Goal: Answer question/provide support

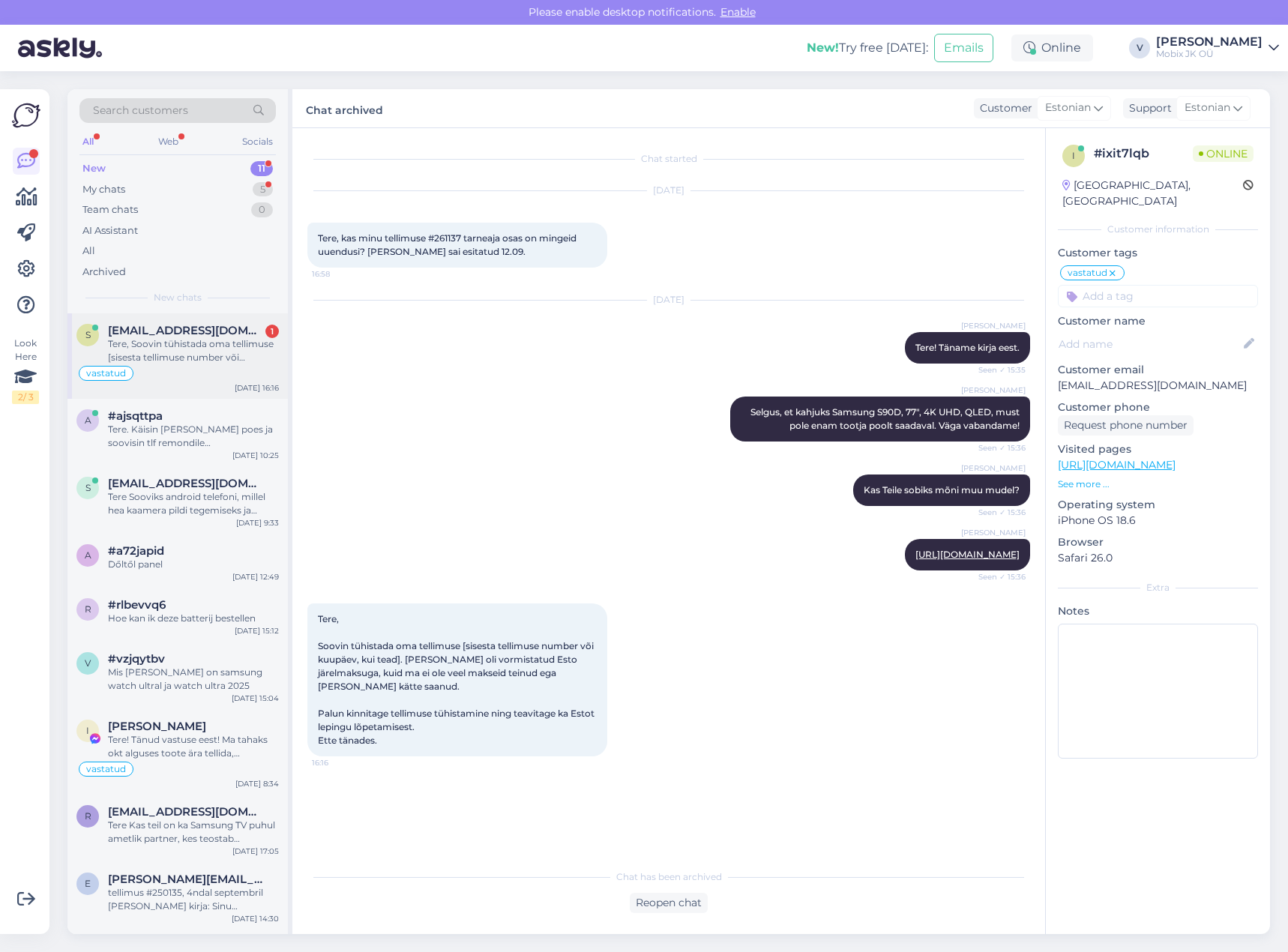
click at [231, 314] on div "s [EMAIL_ADDRESS][DOMAIN_NAME] 1 Tere, Soovin tühistada oma tellimuse [sisesta …" at bounding box center [178, 356] width 221 height 85
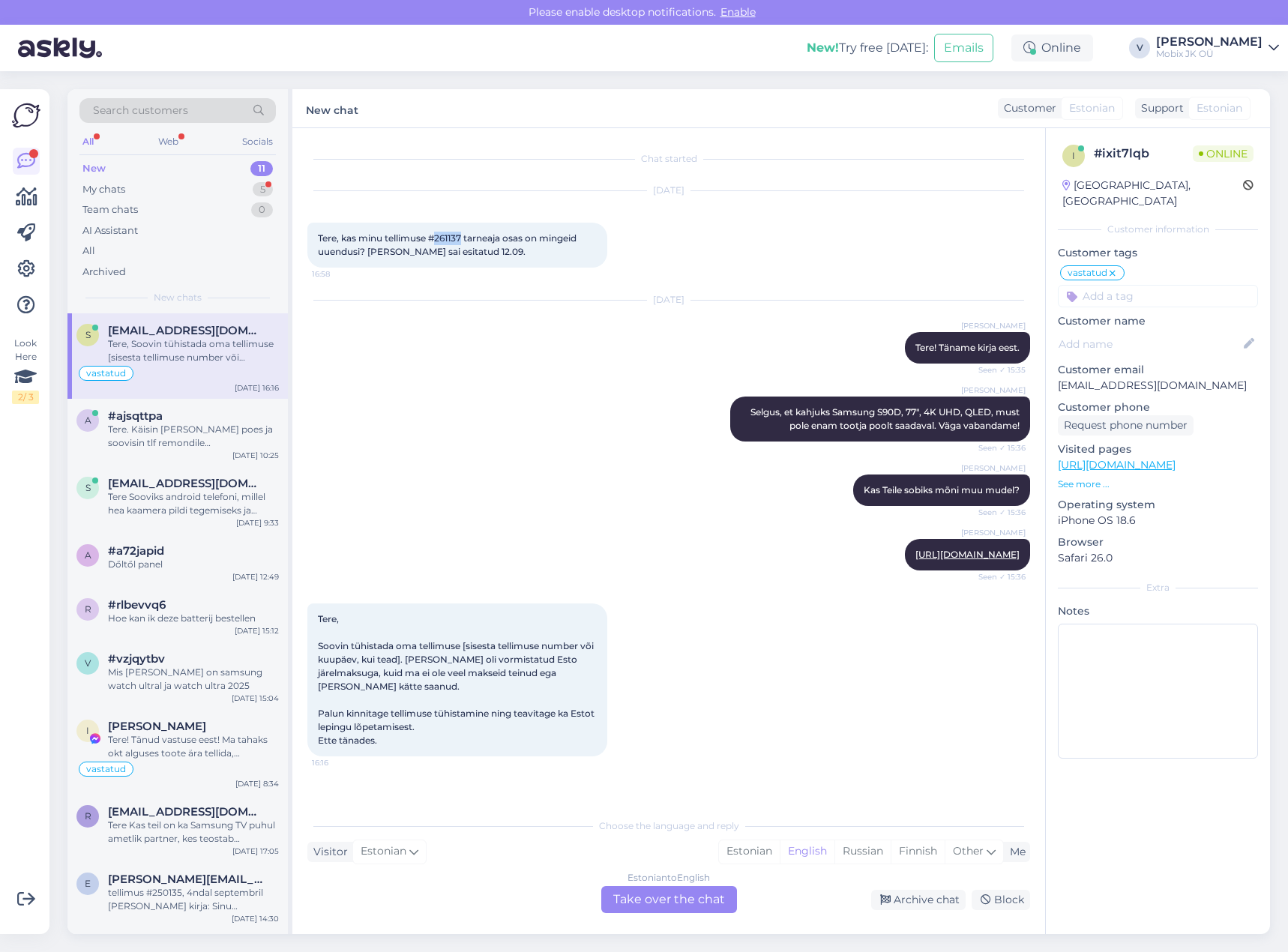
drag, startPoint x: 438, startPoint y: 237, endPoint x: 464, endPoint y: 232, distance: 26.5
click at [464, 232] on span "Tere, kas minu tellimuse #261137 tarneaja osas on mingeid uuendusi? [PERSON_NAM…" at bounding box center [448, 245] width 261 height 25
copy span "261137"
click at [731, 854] on div "Estonian" at bounding box center [749, 851] width 61 height 22
click at [724, 900] on div "Estonian to Estonian Take over the chat" at bounding box center [669, 899] width 135 height 27
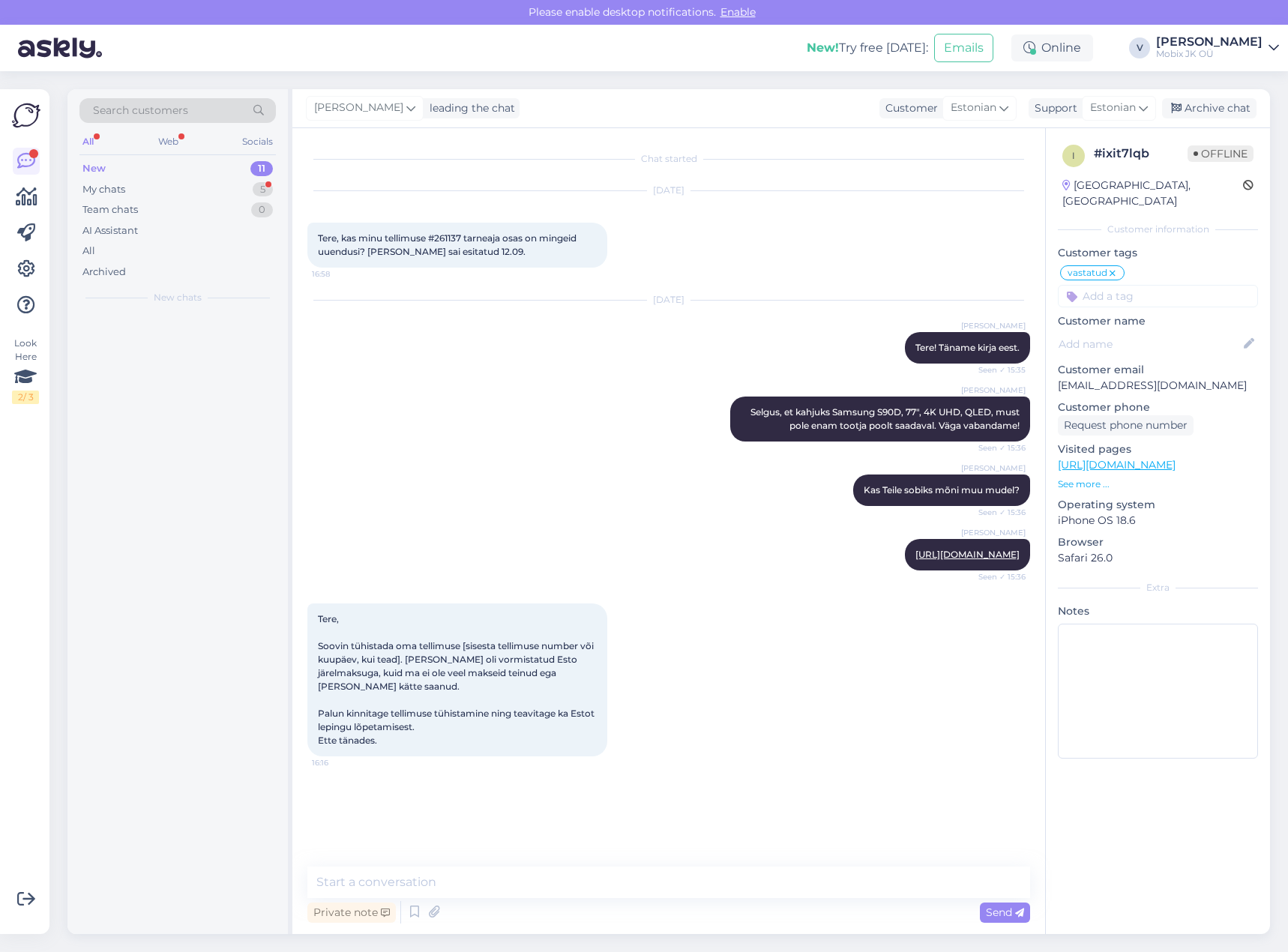
click at [720, 891] on textarea at bounding box center [669, 882] width 723 height 32
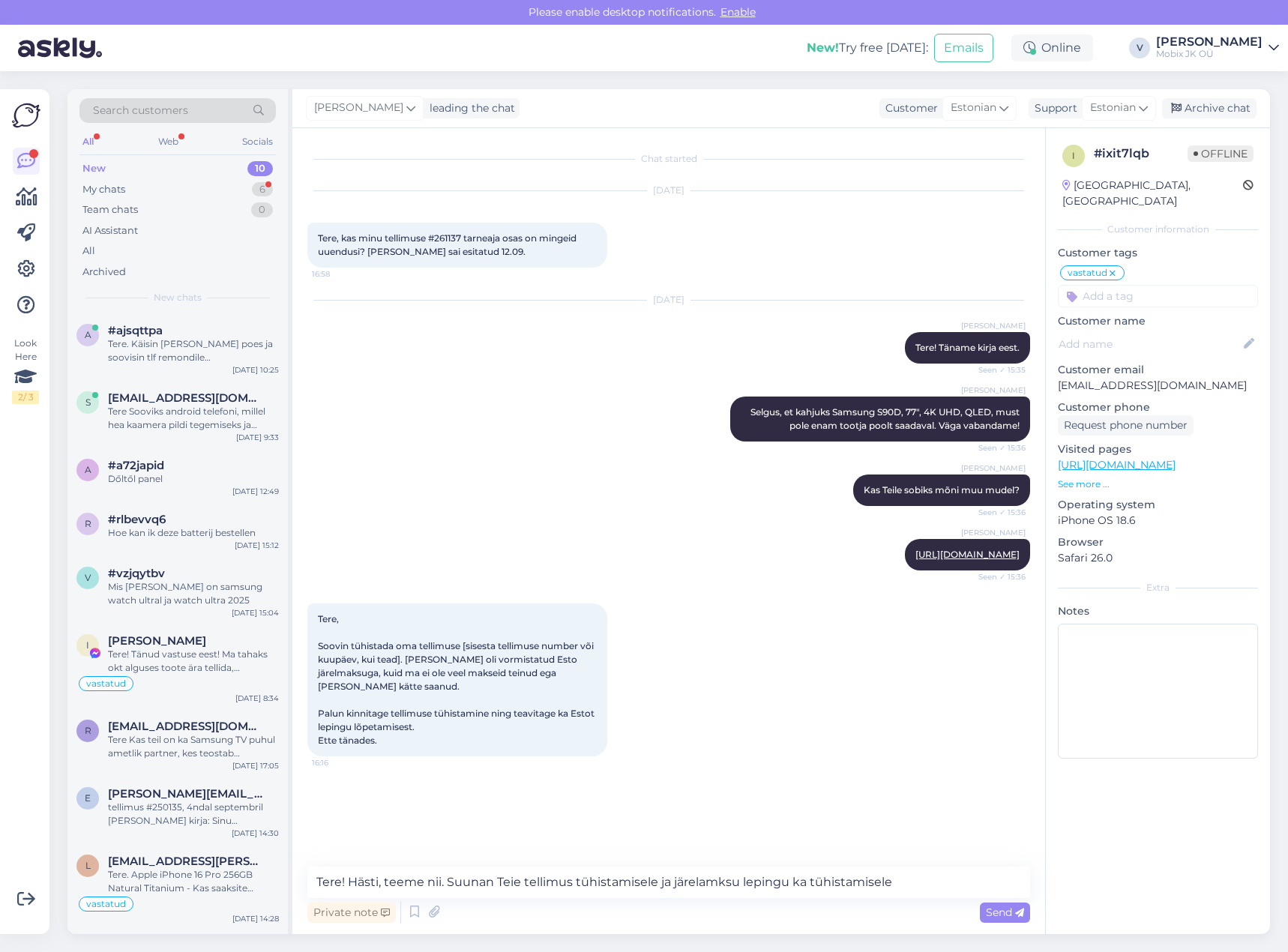
type textarea "Tere! Hästi, teeme nii. Suunan Teie tellimus tühistamisele ja järelamksu leping…"
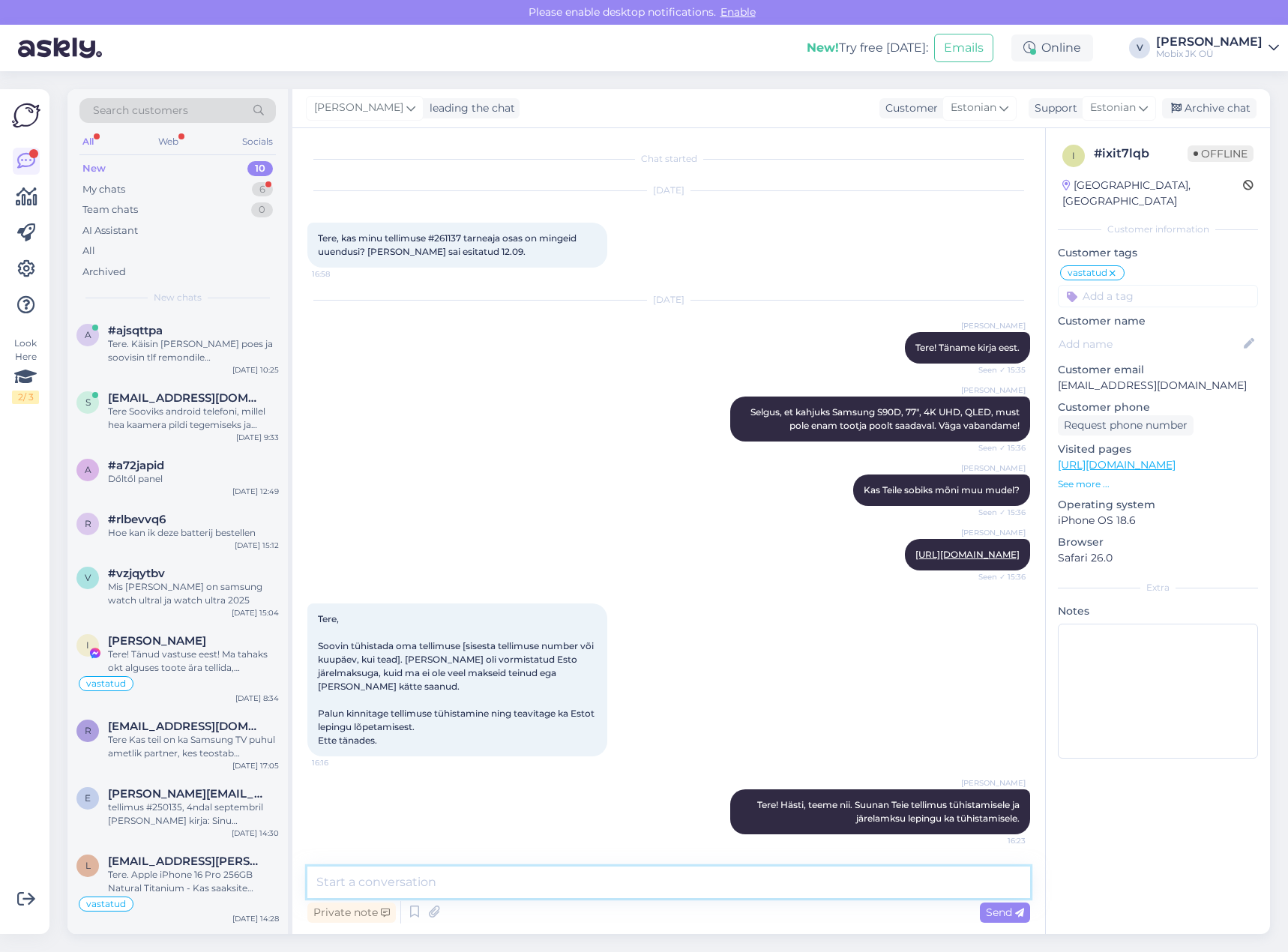
click at [796, 888] on textarea at bounding box center [669, 882] width 723 height 32
type textarea "[PERSON_NAME] on tühistatud ja järelmaksu leping on ka tühistatud."
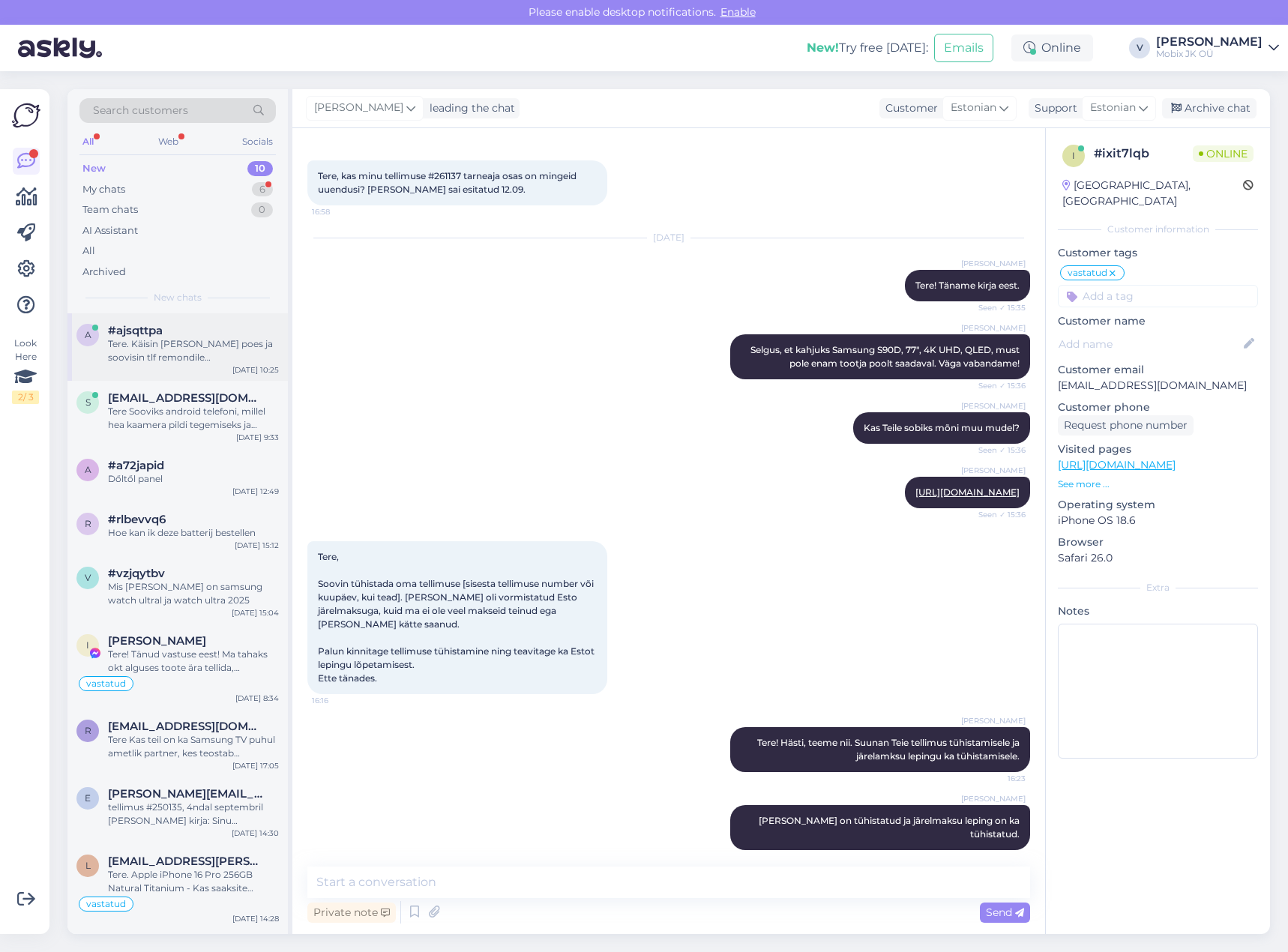
click at [219, 333] on div "#ajsqttpa" at bounding box center [193, 331] width 171 height 14
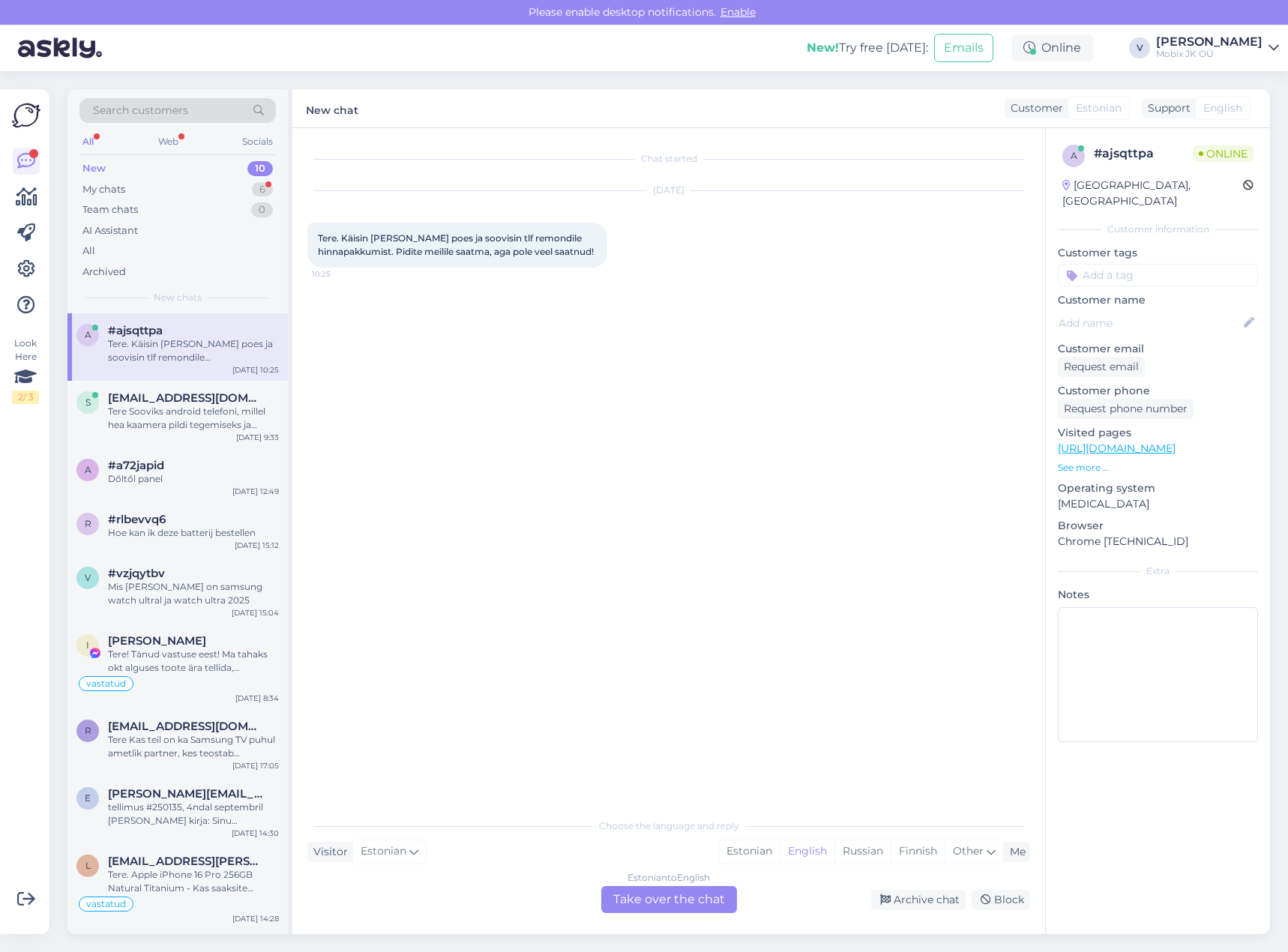
scroll to position [0, 0]
click at [229, 163] on div "New 10" at bounding box center [177, 168] width 196 height 21
